Goal: Communication & Community: Participate in discussion

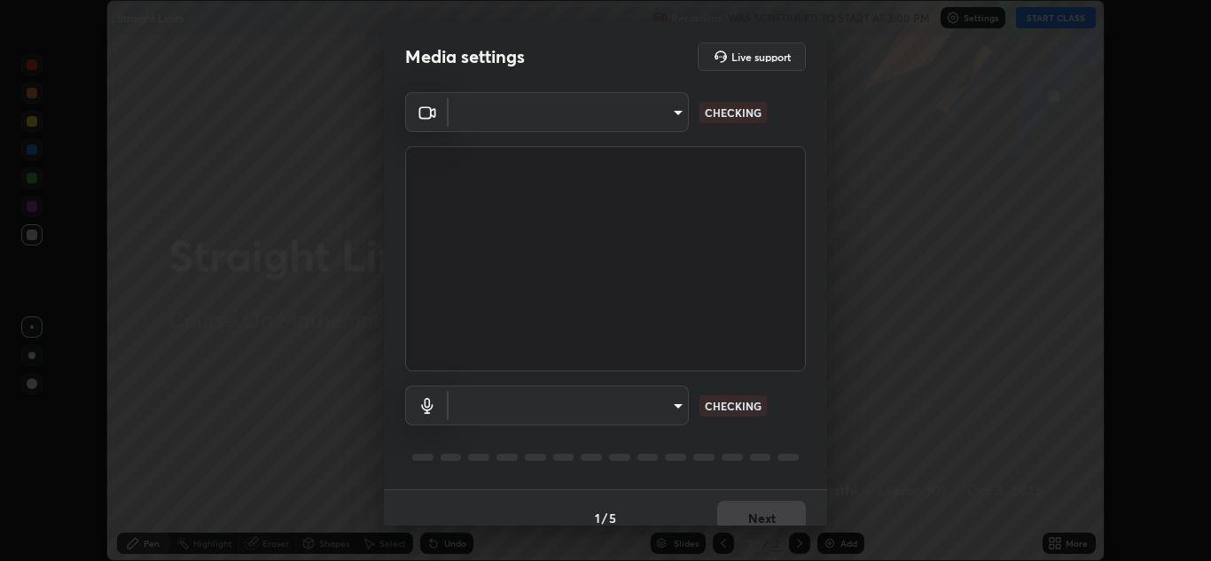
scroll to position [561, 1211]
click at [677, 412] on body "Erase all Straight Lines Recording WAS SCHEDULED TO START AT 3:00 PM Settings S…" at bounding box center [605, 280] width 1211 height 561
type input "ffb915138f5094fbba49c7dcbdc0b3377f3315ea980a35094b33733fc21d282d"
type input "communications"
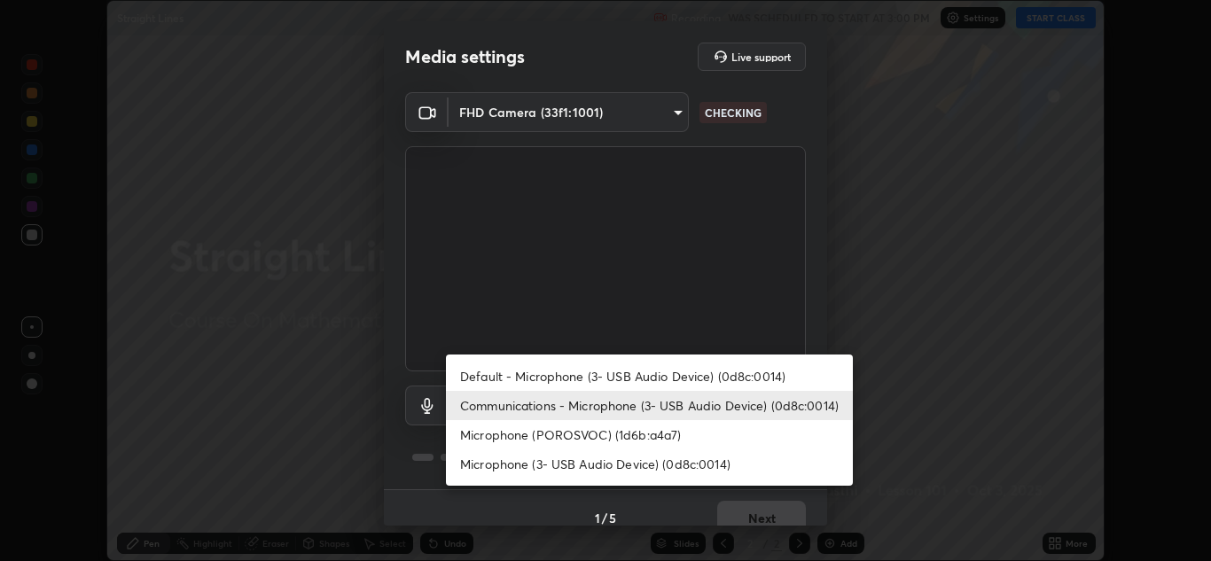
click at [767, 406] on li "Communications - Microphone (3- USB Audio Device) (0d8c:0014)" at bounding box center [649, 405] width 407 height 29
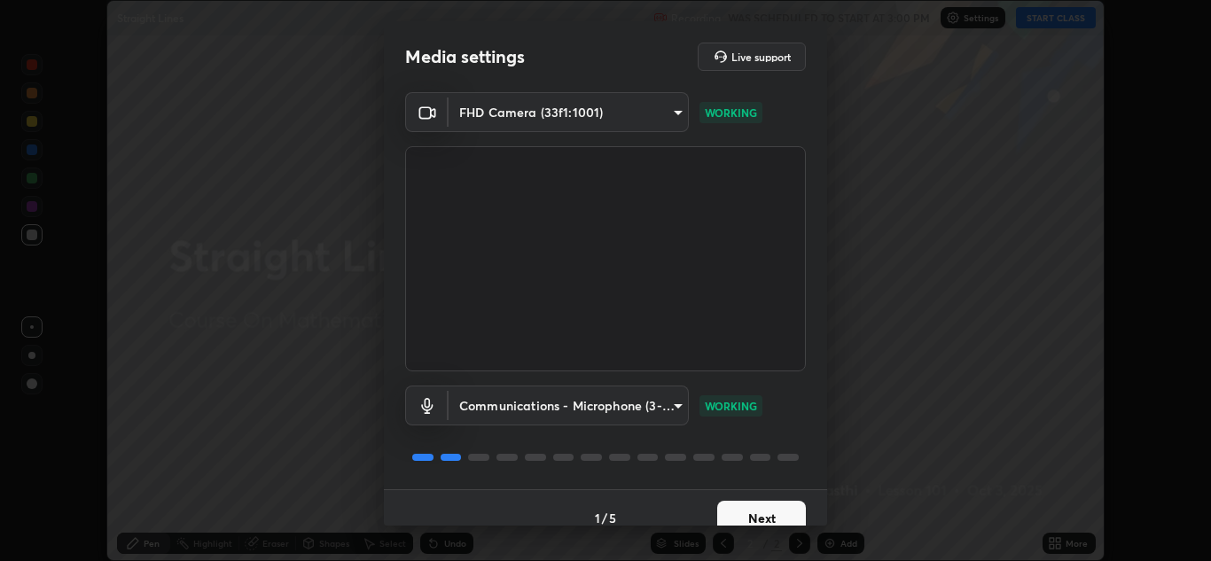
click at [751, 512] on button "Next" at bounding box center [761, 518] width 89 height 35
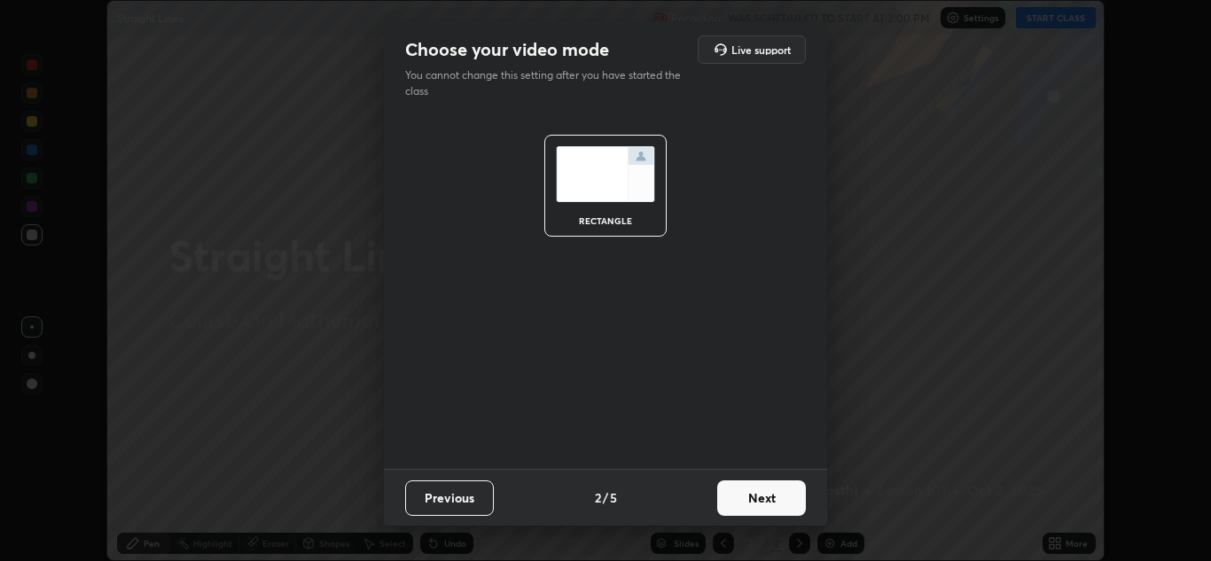
click at [751, 512] on button "Next" at bounding box center [761, 497] width 89 height 35
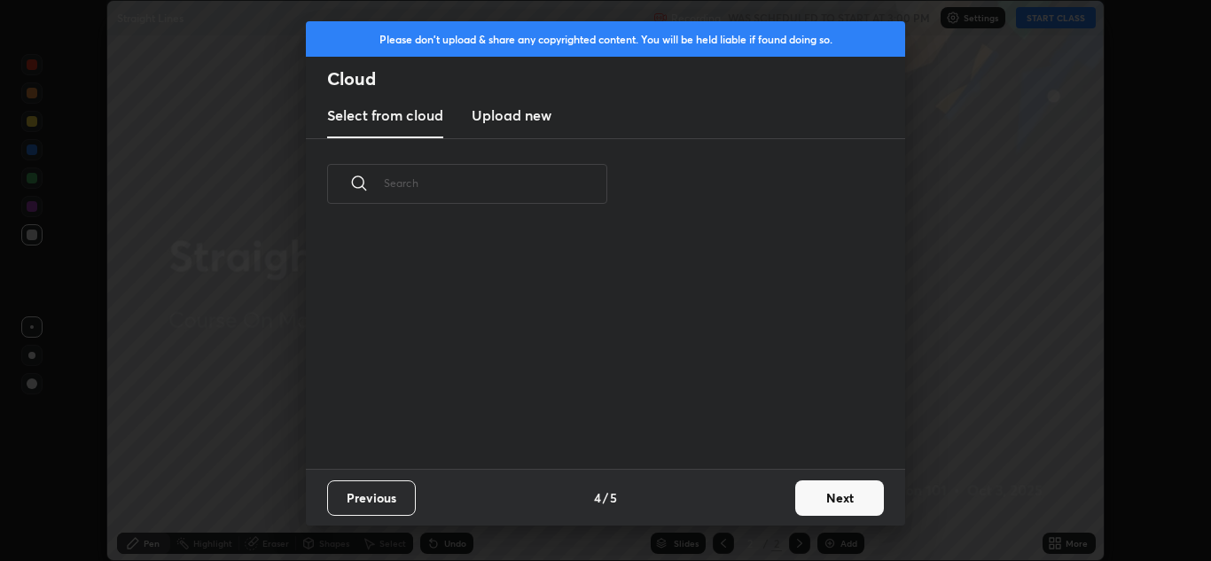
click at [807, 495] on button "Next" at bounding box center [839, 497] width 89 height 35
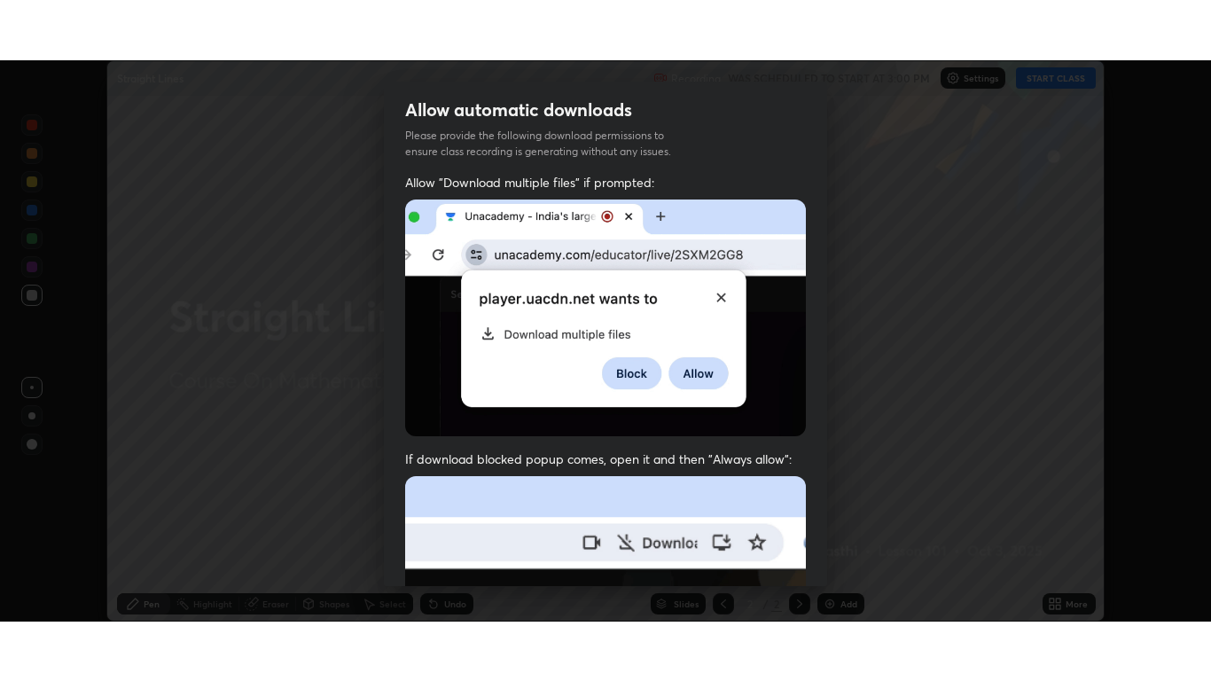
scroll to position [383, 0]
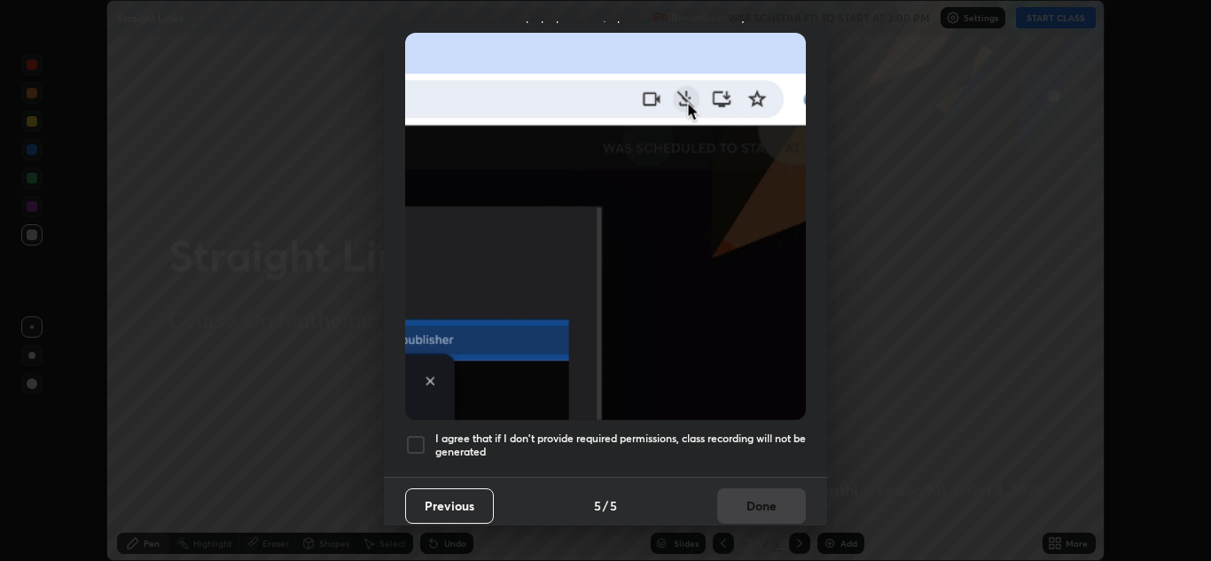
click at [414, 434] on div at bounding box center [415, 444] width 21 height 21
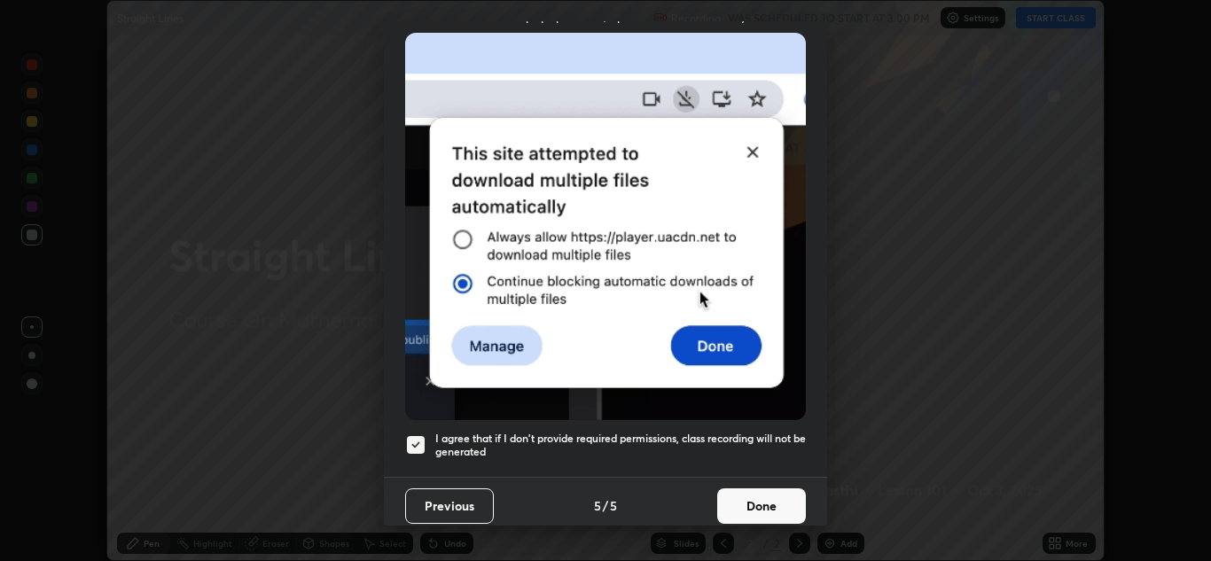
click at [736, 489] on button "Done" at bounding box center [761, 505] width 89 height 35
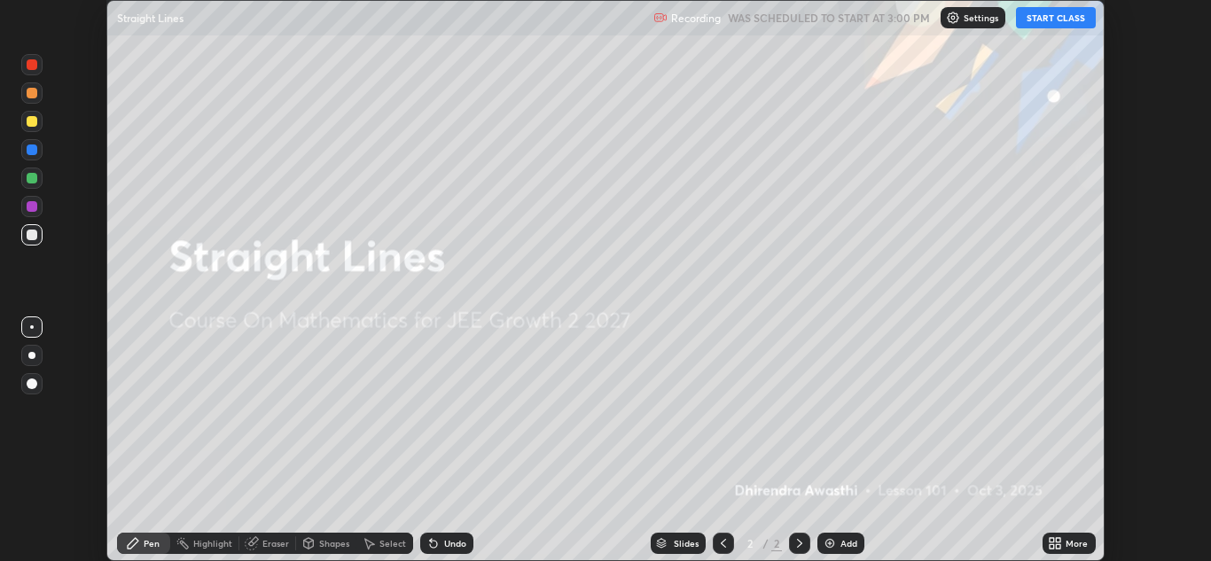
click at [1049, 21] on button "START CLASS" at bounding box center [1056, 17] width 80 height 21
click at [838, 538] on div "Add" at bounding box center [840, 543] width 47 height 21
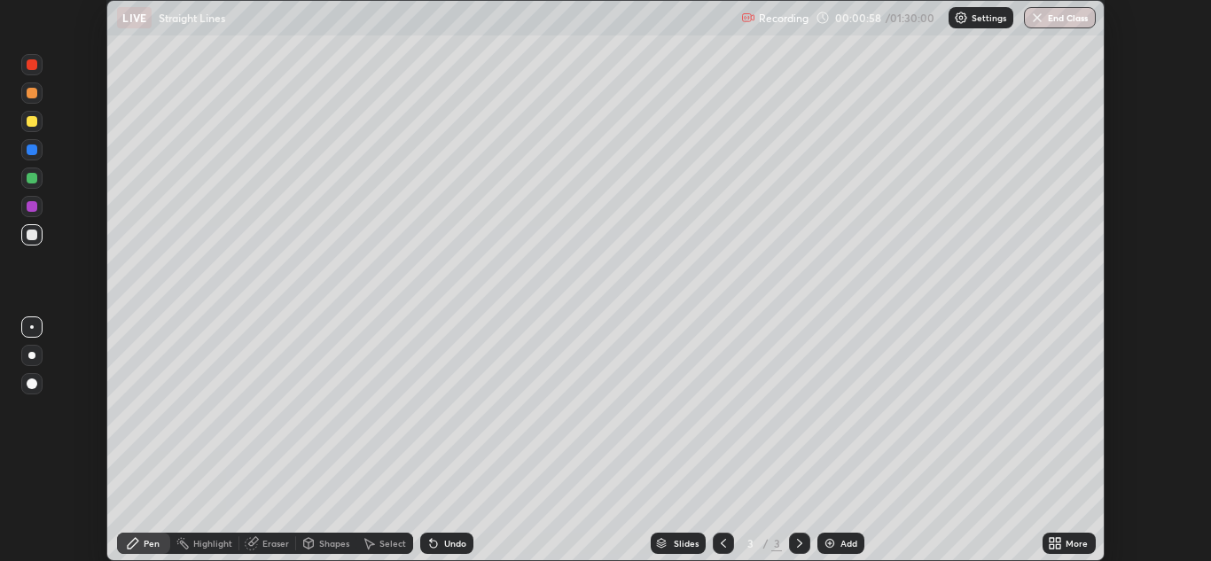
click at [1054, 542] on icon at bounding box center [1051, 540] width 4 height 4
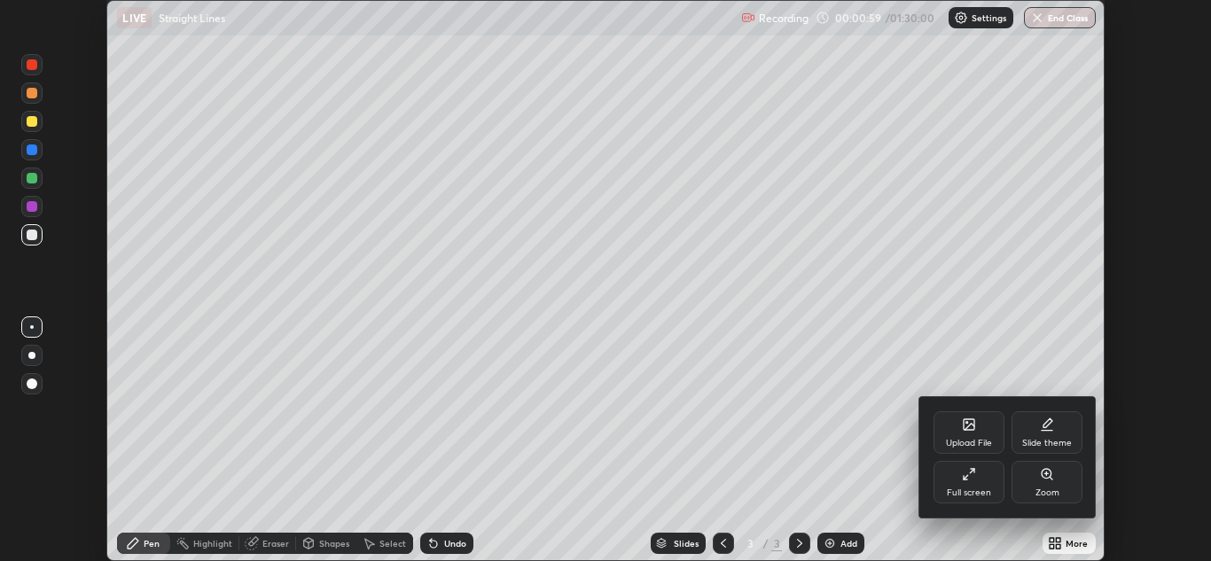
click at [979, 481] on div "Full screen" at bounding box center [968, 482] width 71 height 43
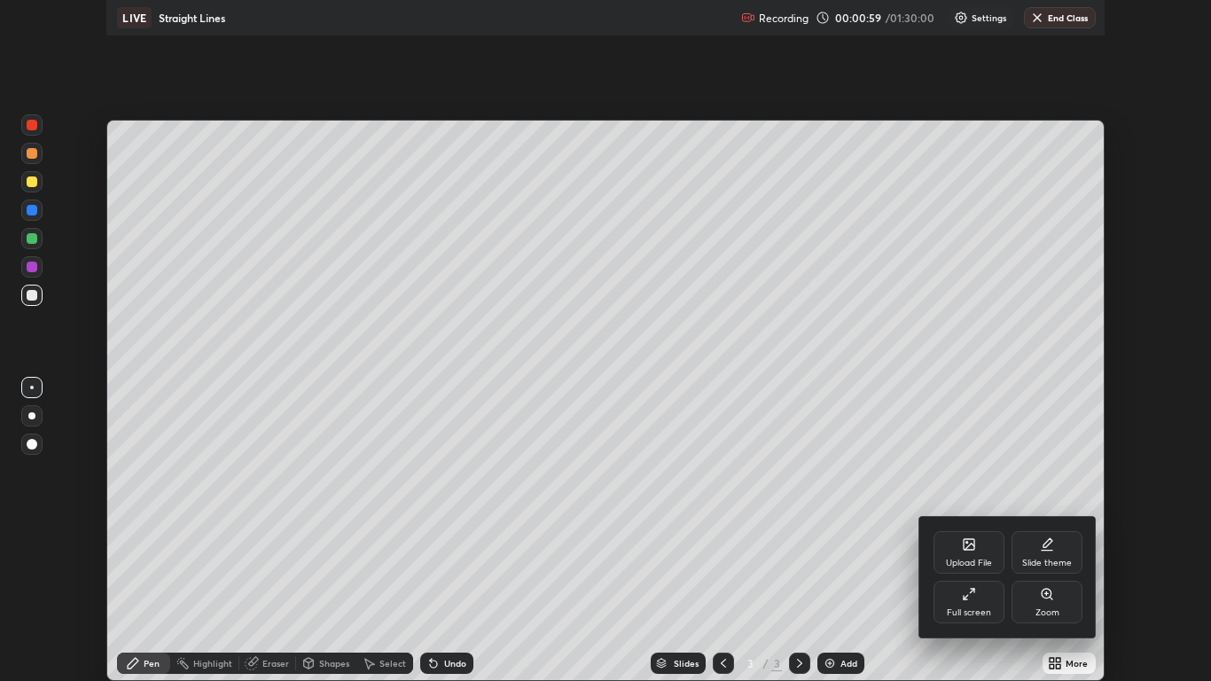
scroll to position [681, 1211]
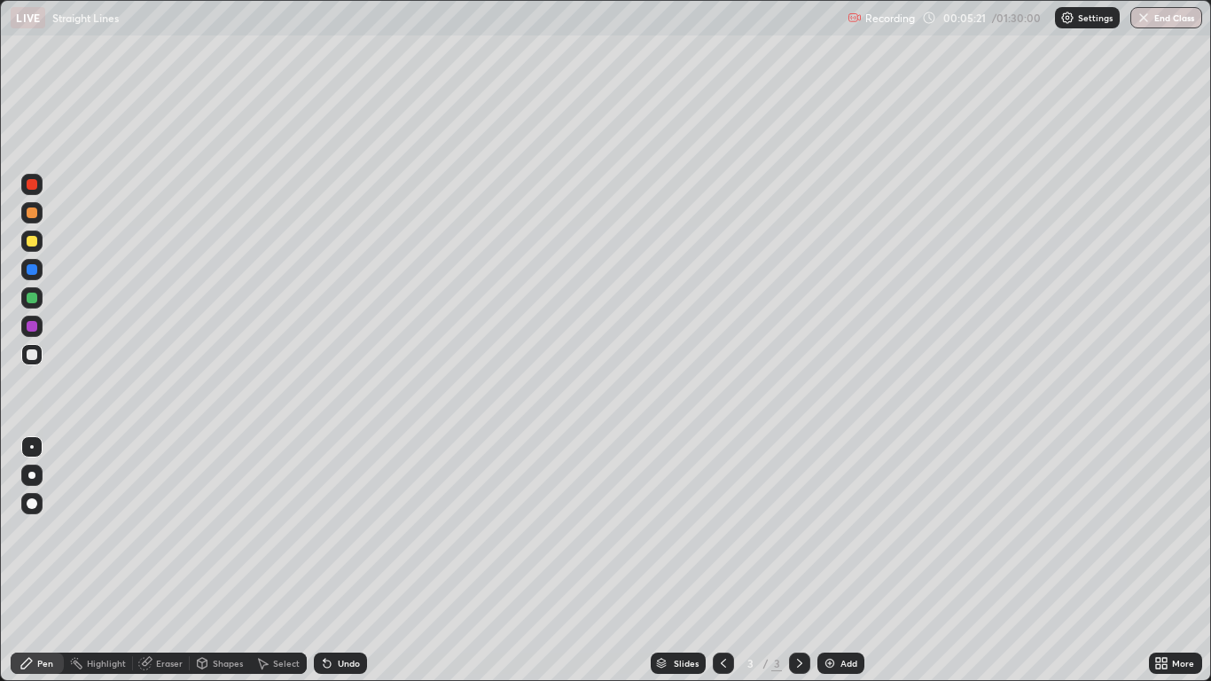
click at [29, 214] on div at bounding box center [32, 212] width 11 height 11
click at [28, 358] on div at bounding box center [32, 354] width 11 height 11
click at [161, 560] on div "Eraser" at bounding box center [169, 663] width 27 height 9
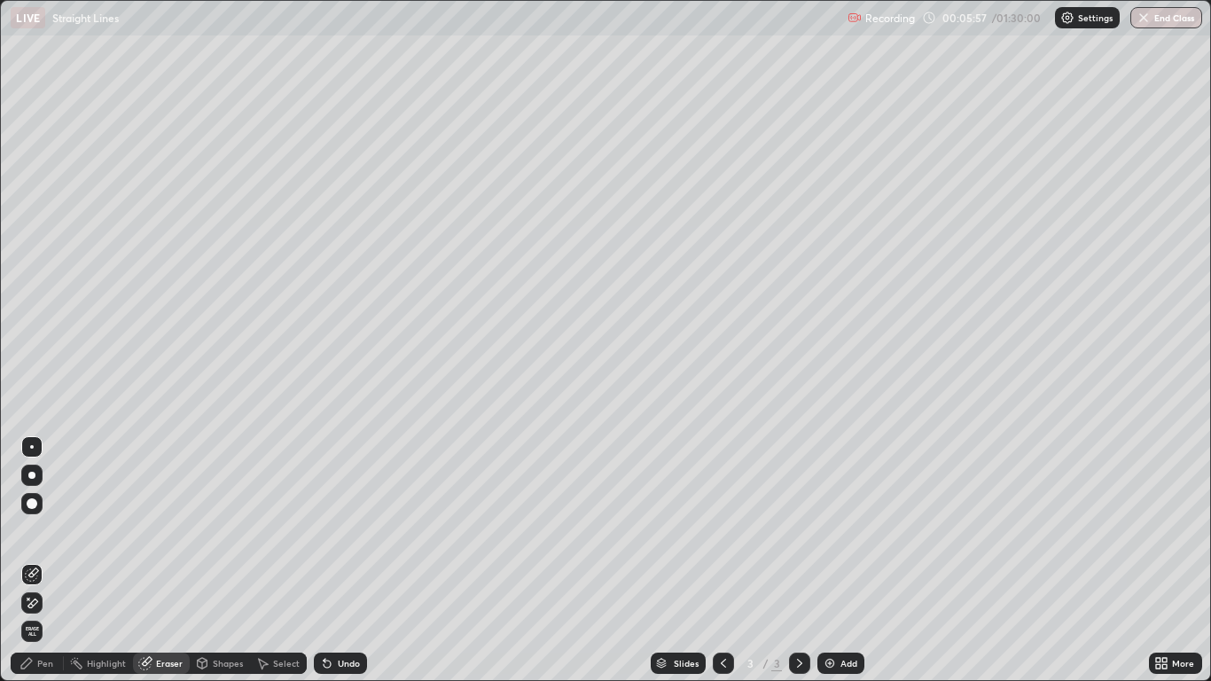
click at [45, 560] on div "Pen" at bounding box center [45, 663] width 16 height 9
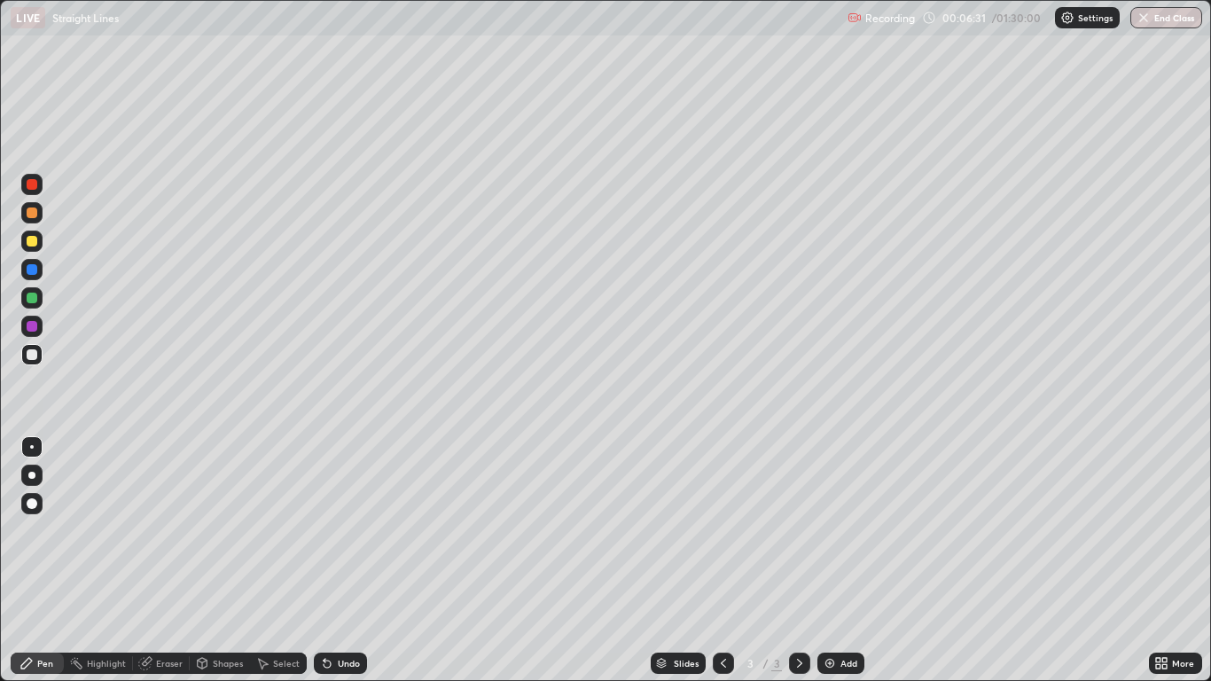
click at [34, 329] on div at bounding box center [32, 326] width 11 height 11
click at [30, 295] on div at bounding box center [32, 297] width 11 height 11
click at [346, 560] on div "Undo" at bounding box center [349, 663] width 22 height 9
click at [339, 560] on div "Undo" at bounding box center [340, 662] width 53 height 21
click at [338, 560] on div "Undo" at bounding box center [349, 663] width 22 height 9
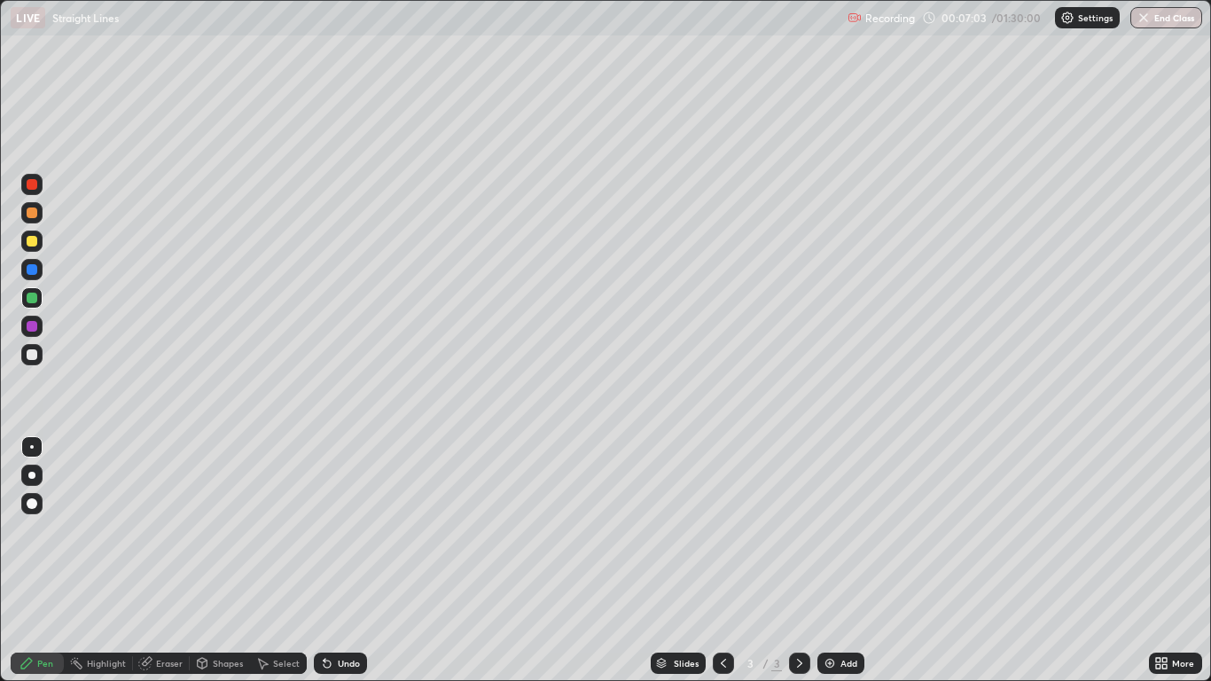
click at [353, 560] on div "Undo" at bounding box center [349, 663] width 22 height 9
click at [168, 560] on div "Eraser" at bounding box center [169, 663] width 27 height 9
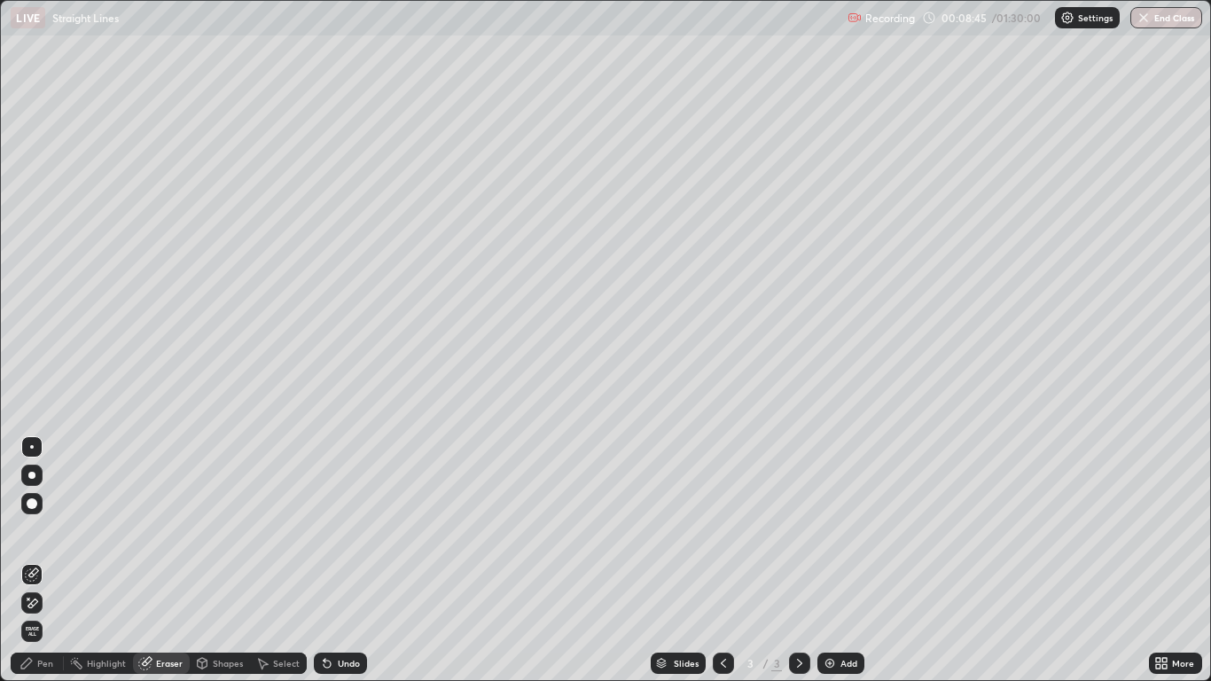
click at [38, 560] on div "Pen" at bounding box center [45, 663] width 16 height 9
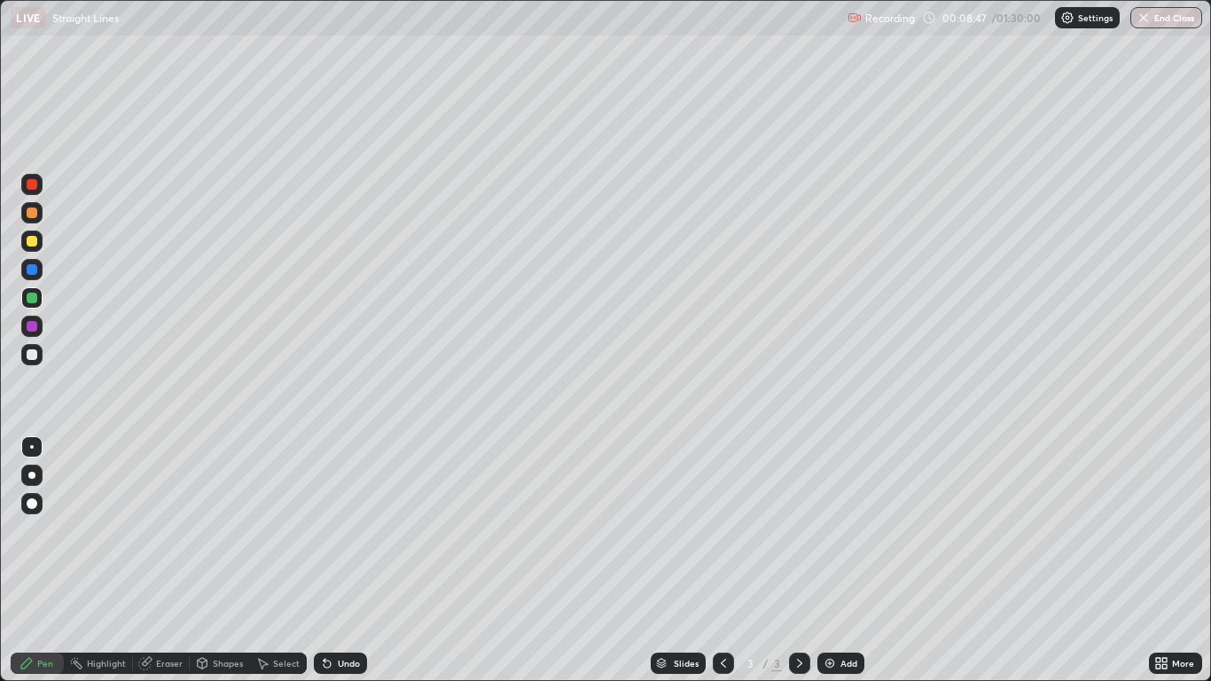
click at [32, 352] on div at bounding box center [32, 354] width 11 height 11
click at [34, 297] on div at bounding box center [32, 297] width 11 height 11
click at [168, 560] on div "Eraser" at bounding box center [169, 663] width 27 height 9
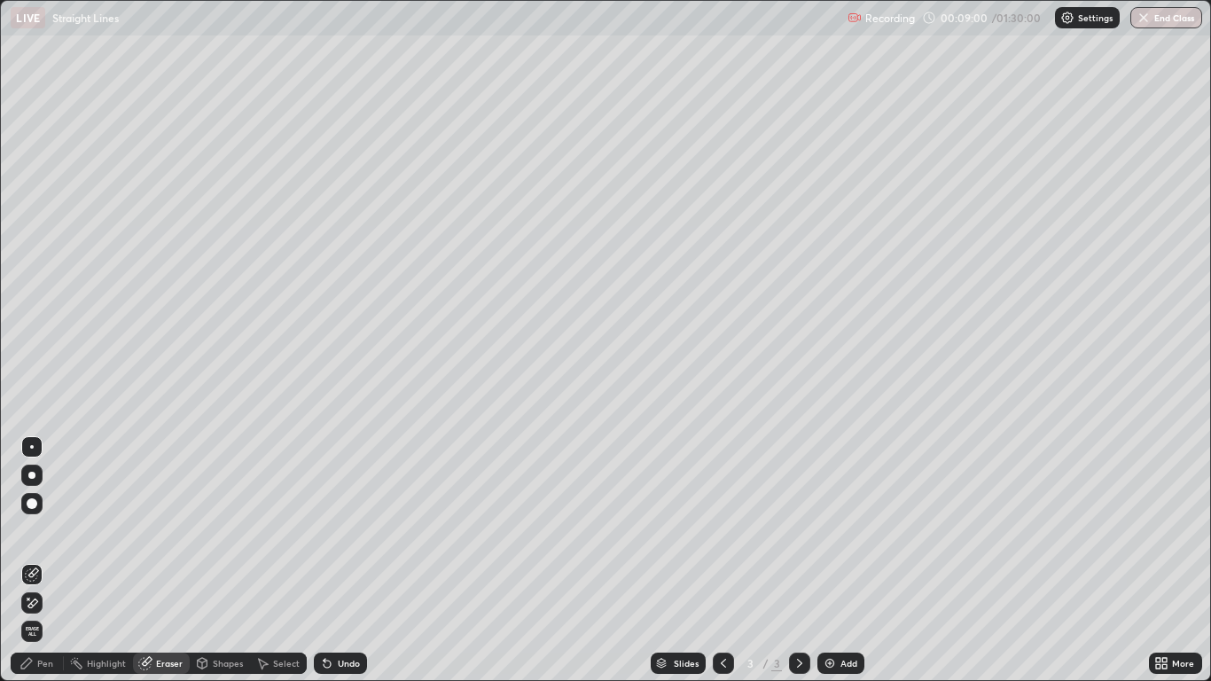
click at [43, 560] on div "Pen" at bounding box center [45, 663] width 16 height 9
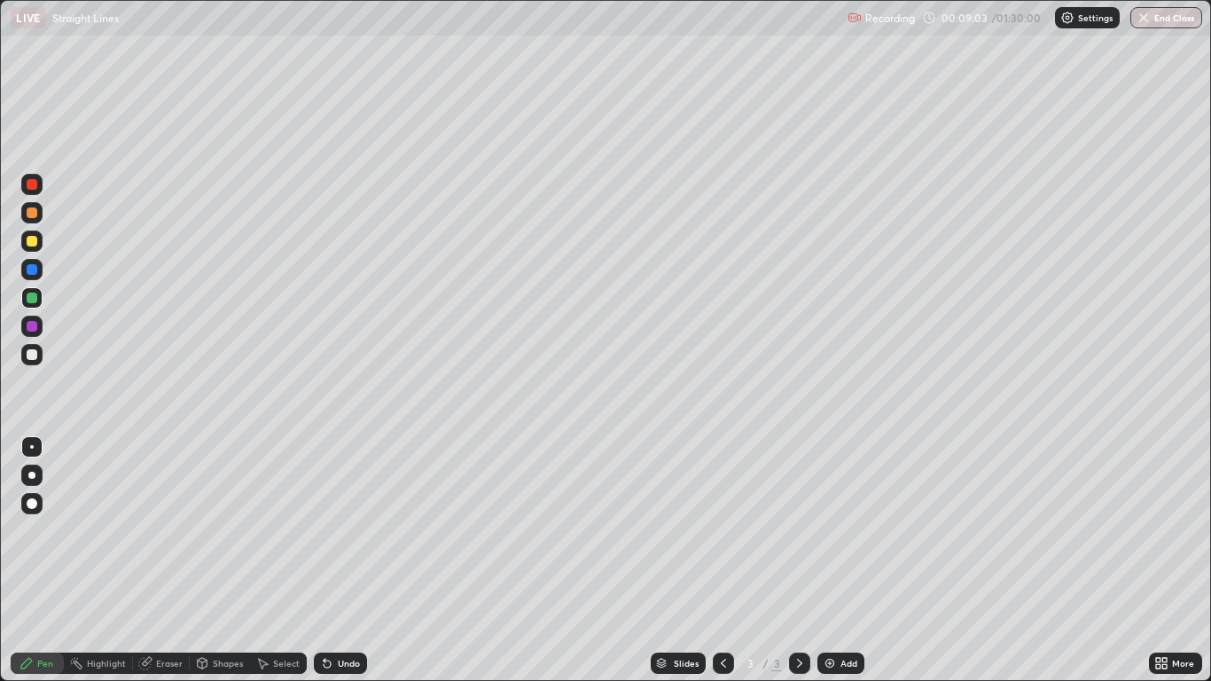
click at [344, 560] on div "Undo" at bounding box center [349, 663] width 22 height 9
click at [39, 238] on div at bounding box center [31, 240] width 21 height 21
click at [31, 212] on div at bounding box center [32, 212] width 11 height 11
click at [832, 560] on img at bounding box center [829, 663] width 14 height 14
click at [38, 353] on div at bounding box center [31, 354] width 21 height 21
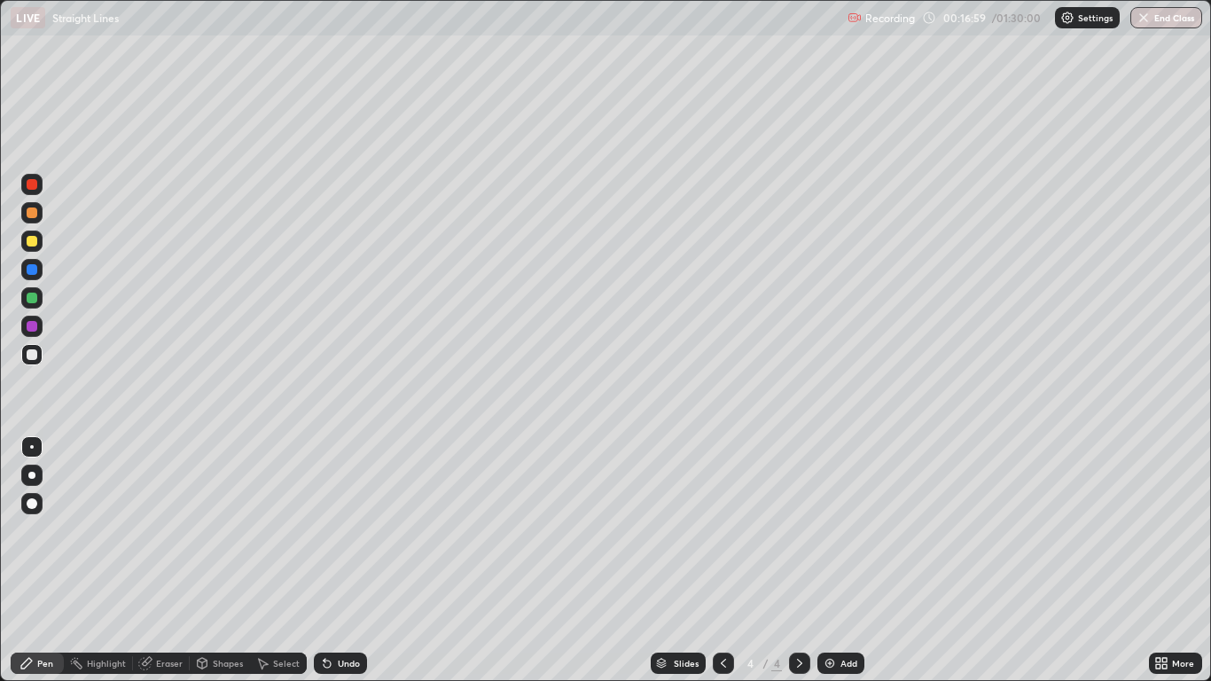
click at [33, 357] on div at bounding box center [32, 354] width 11 height 11
click at [33, 298] on div at bounding box center [32, 297] width 11 height 11
click at [35, 271] on div at bounding box center [32, 269] width 11 height 11
click at [31, 245] on div at bounding box center [32, 241] width 11 height 11
click at [164, 560] on div "Eraser" at bounding box center [169, 663] width 27 height 9
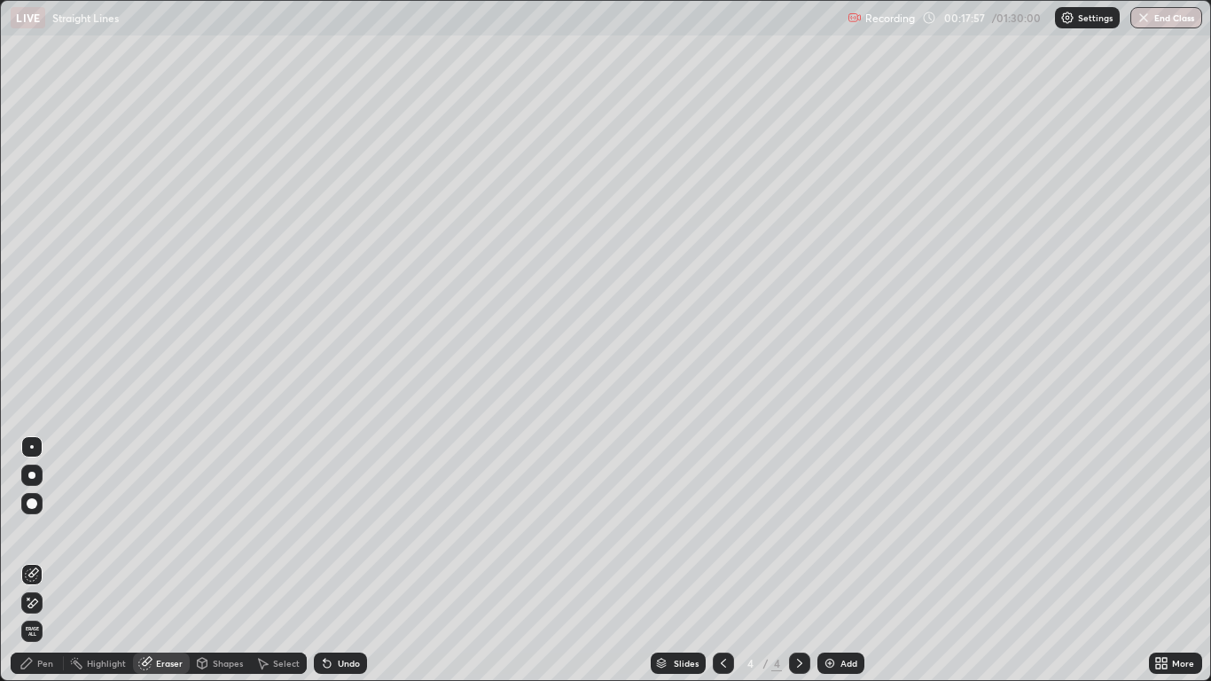
click at [46, 560] on div "Pen" at bounding box center [45, 663] width 16 height 9
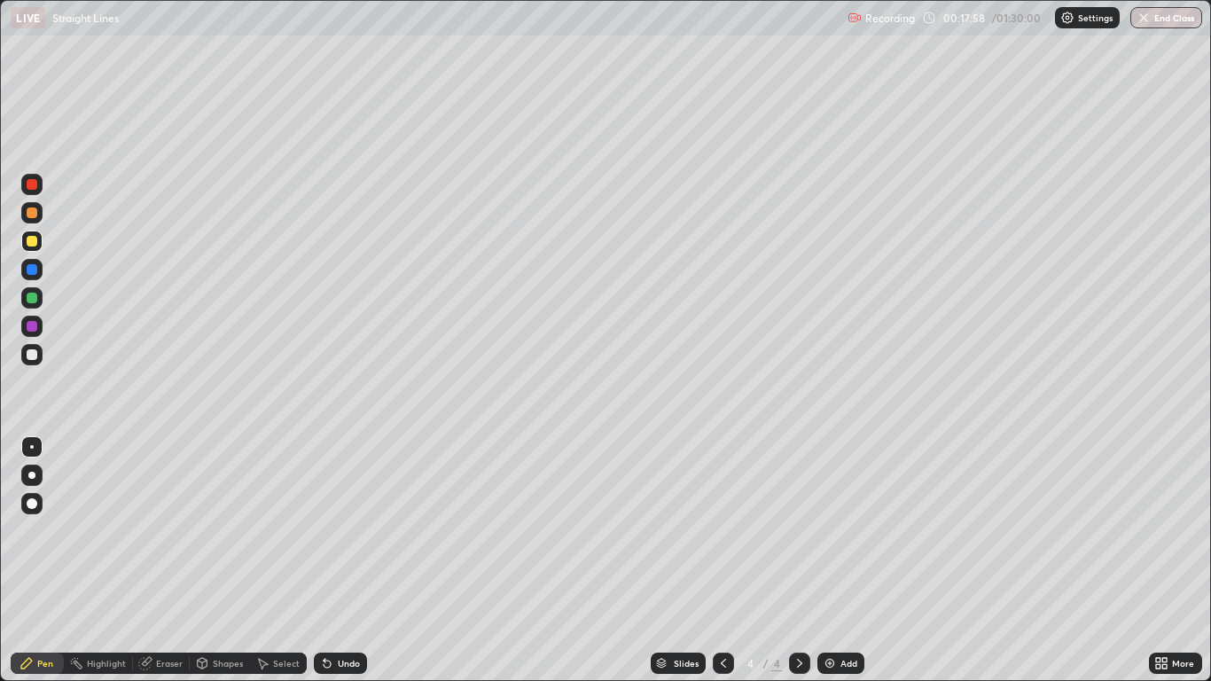
click at [30, 300] on div at bounding box center [32, 297] width 11 height 11
click at [32, 242] on div at bounding box center [32, 241] width 11 height 11
click at [35, 214] on div at bounding box center [32, 212] width 11 height 11
click at [165, 560] on div "Eraser" at bounding box center [169, 663] width 27 height 9
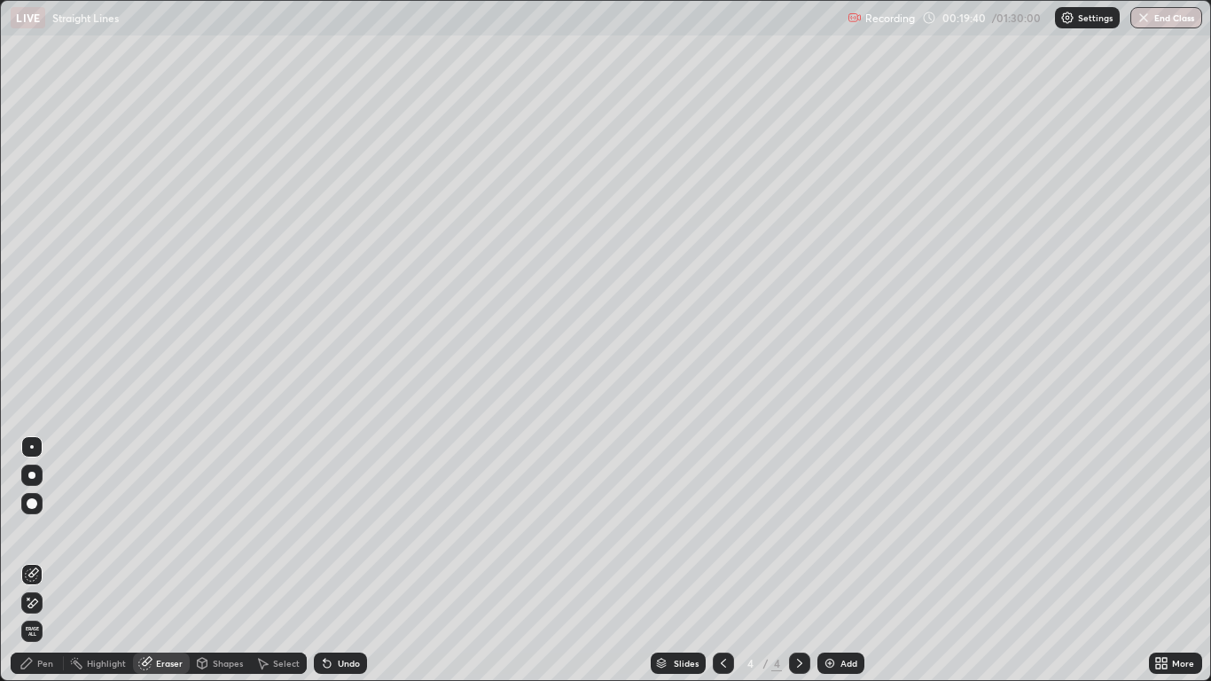
click at [341, 560] on div "Undo" at bounding box center [349, 663] width 22 height 9
click at [340, 560] on div "Undo" at bounding box center [349, 663] width 22 height 9
click at [342, 560] on div "Undo" at bounding box center [340, 662] width 53 height 21
click at [343, 560] on div "Undo" at bounding box center [340, 662] width 53 height 21
click at [342, 560] on div "Undo" at bounding box center [340, 662] width 53 height 21
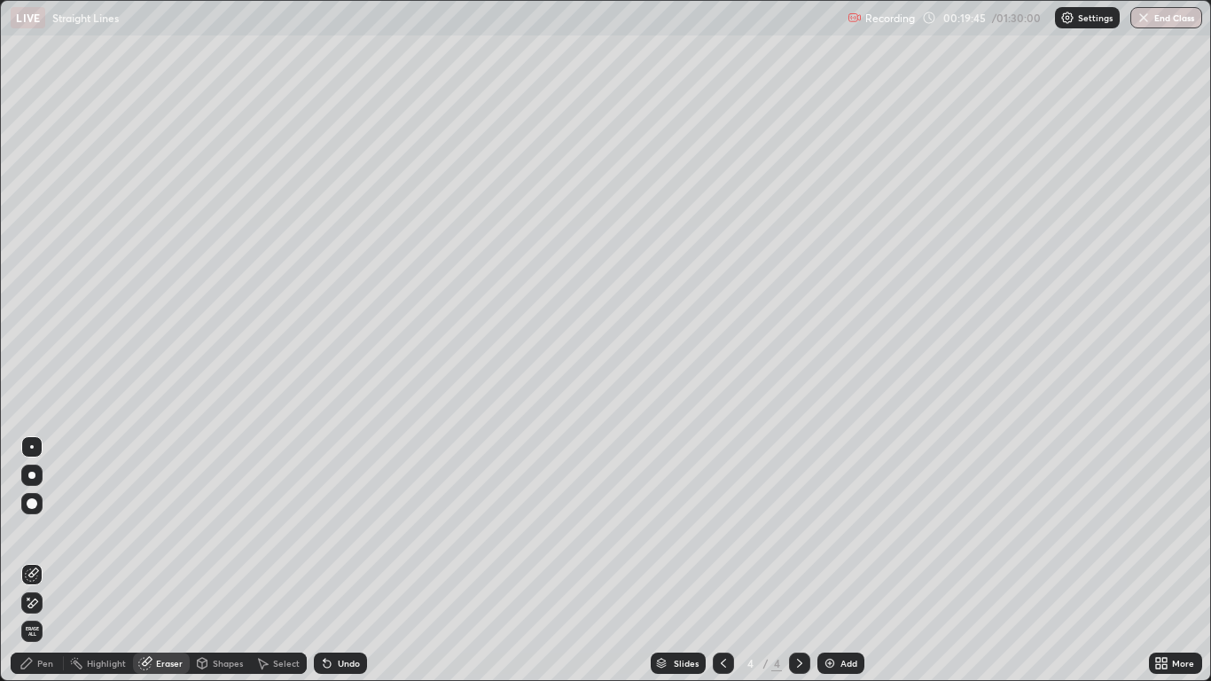
click at [343, 560] on div "Undo" at bounding box center [340, 662] width 53 height 21
click at [342, 560] on div "Undo" at bounding box center [340, 662] width 53 height 21
click at [341, 560] on div "Undo" at bounding box center [349, 663] width 22 height 9
click at [41, 560] on div "Pen" at bounding box center [45, 663] width 16 height 9
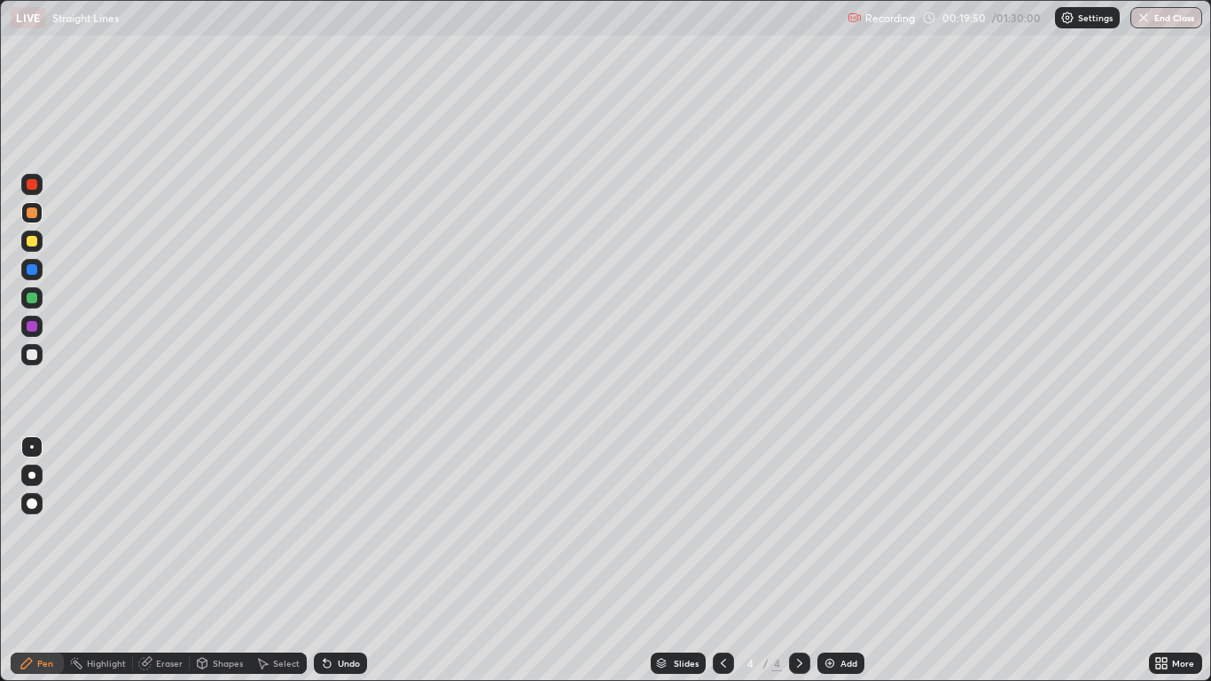
click at [41, 560] on div "Pen" at bounding box center [45, 663] width 16 height 9
click at [338, 560] on div "Undo" at bounding box center [349, 663] width 22 height 9
click at [36, 300] on div at bounding box center [32, 297] width 11 height 11
click at [347, 560] on div "Undo" at bounding box center [349, 663] width 22 height 9
click at [33, 331] on div at bounding box center [32, 326] width 11 height 11
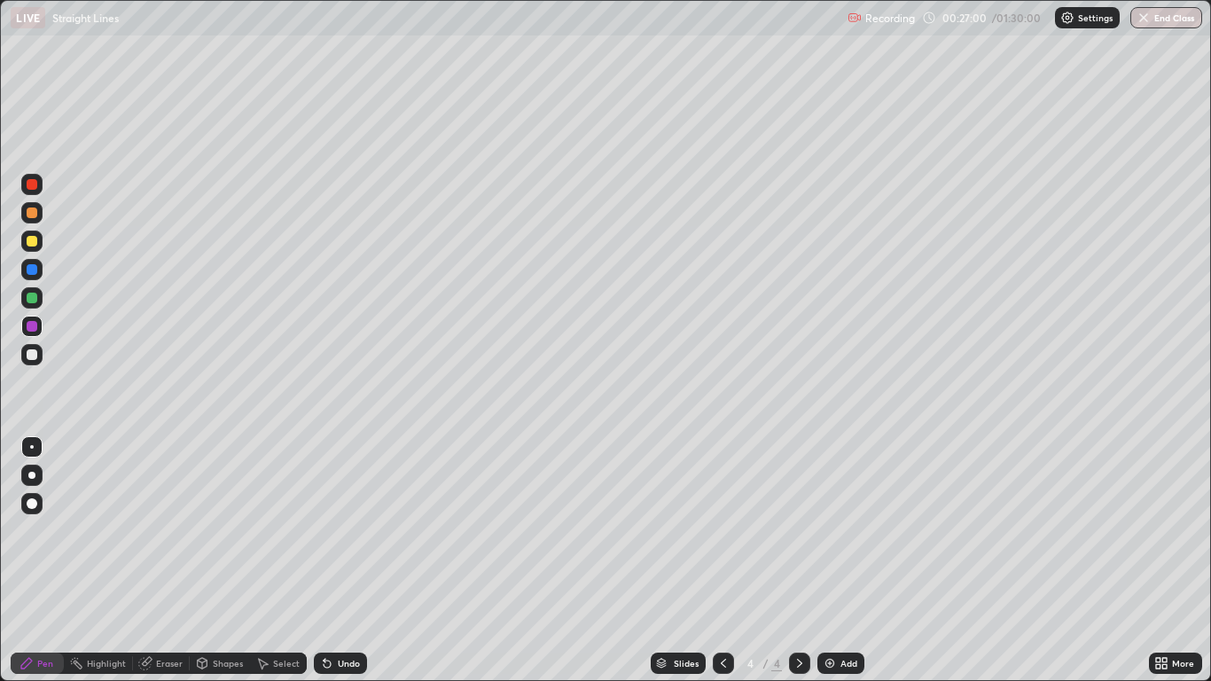
click at [30, 235] on div at bounding box center [31, 240] width 21 height 21
click at [167, 560] on div "Eraser" at bounding box center [169, 663] width 27 height 9
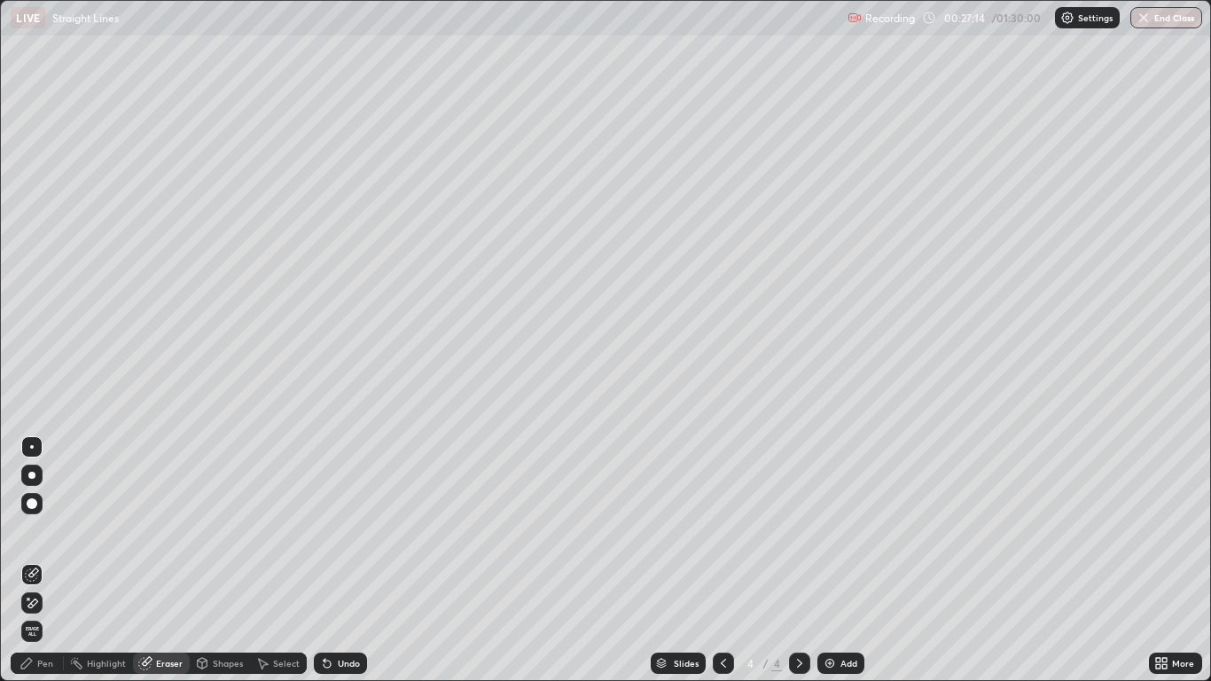
click at [46, 560] on div "Pen" at bounding box center [45, 663] width 16 height 9
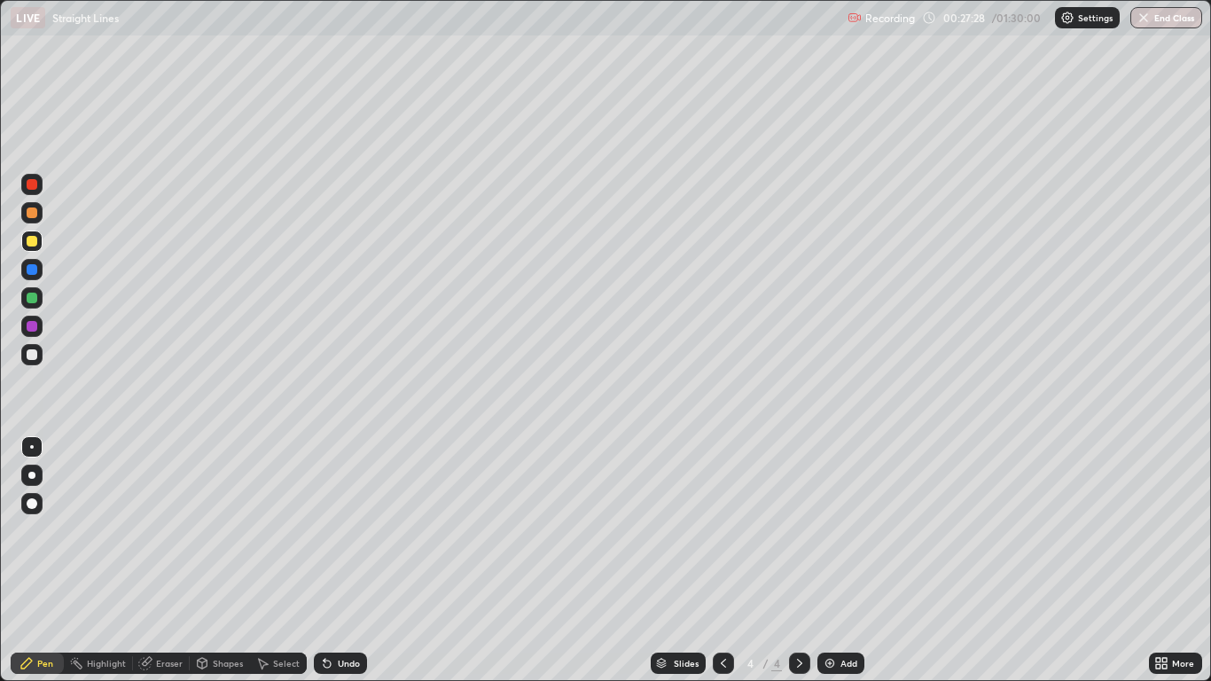
click at [162, 560] on div "Eraser" at bounding box center [169, 663] width 27 height 9
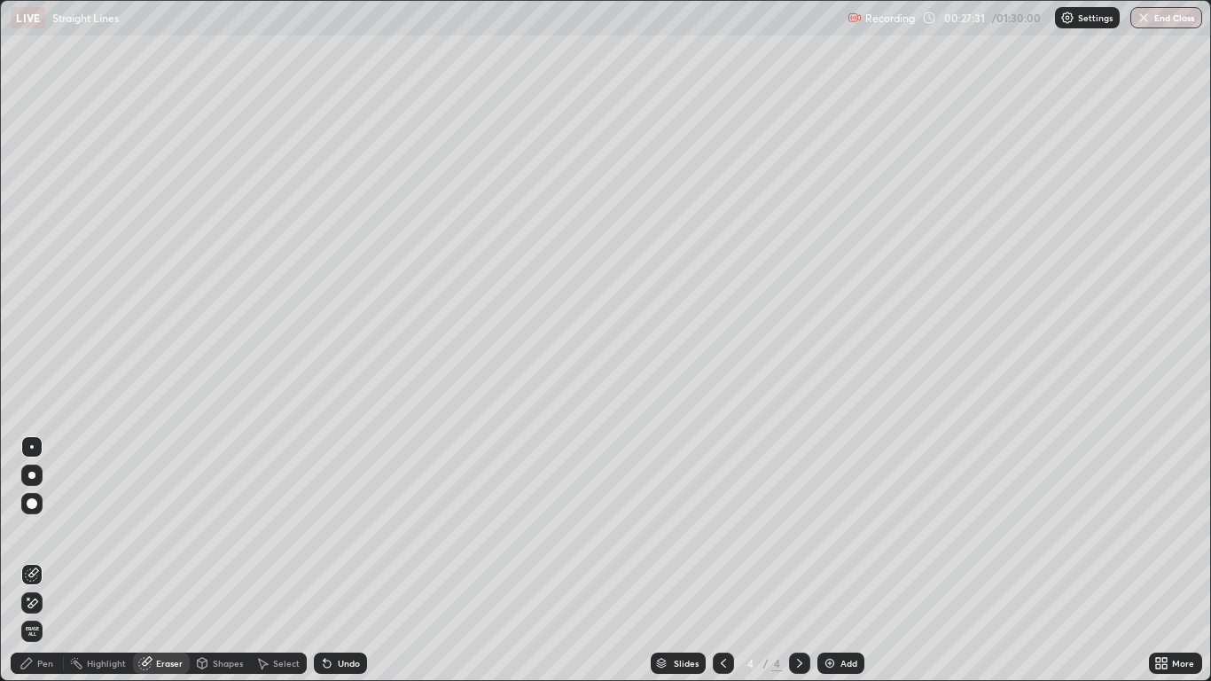
click at [38, 560] on div "Pen" at bounding box center [45, 663] width 16 height 9
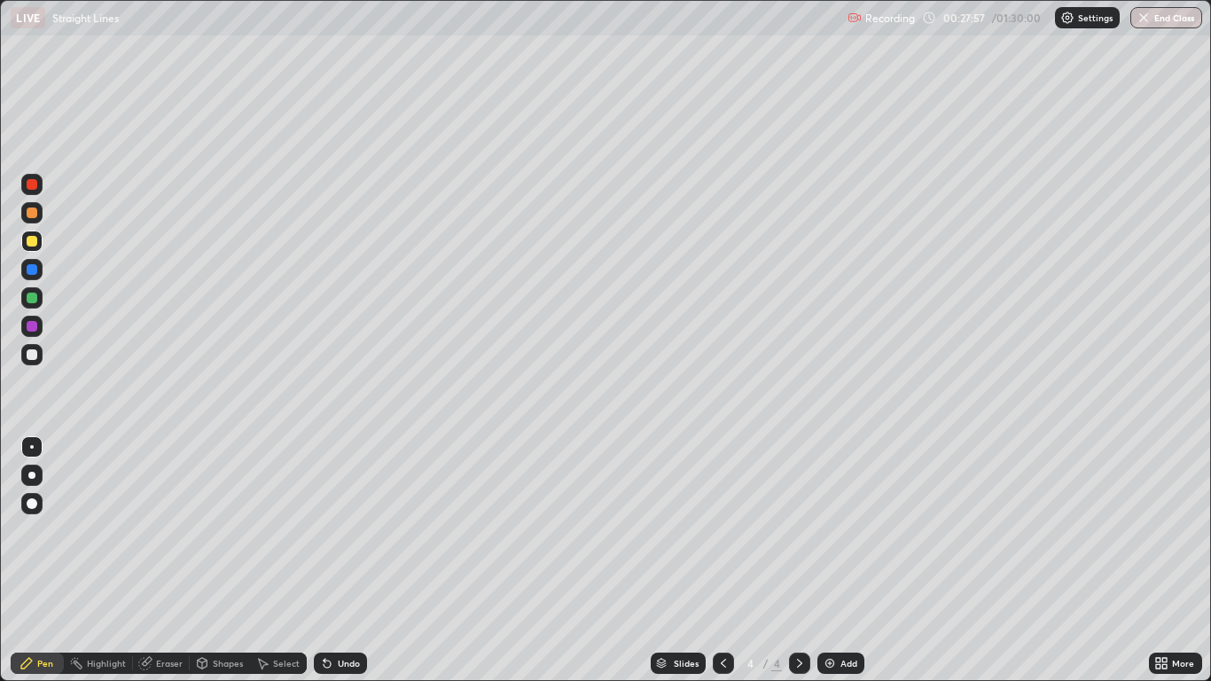
click at [33, 213] on div at bounding box center [32, 212] width 11 height 11
click at [32, 183] on div at bounding box center [32, 184] width 11 height 11
click at [34, 357] on div at bounding box center [32, 354] width 11 height 11
click at [837, 560] on div "Add" at bounding box center [840, 662] width 47 height 21
